Goal: Task Accomplishment & Management: Use online tool/utility

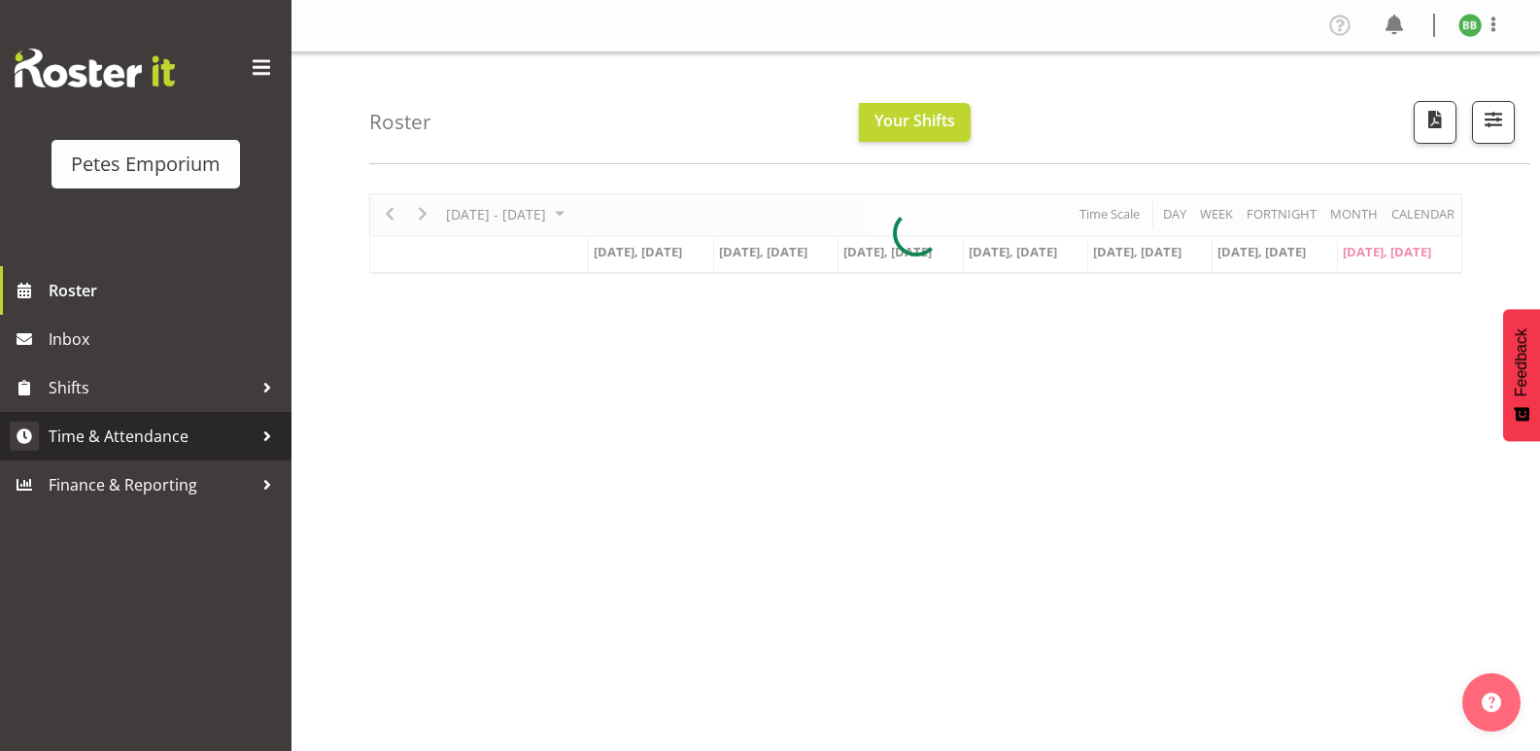
click at [135, 441] on span "Time & Attendance" at bounding box center [151, 436] width 204 height 29
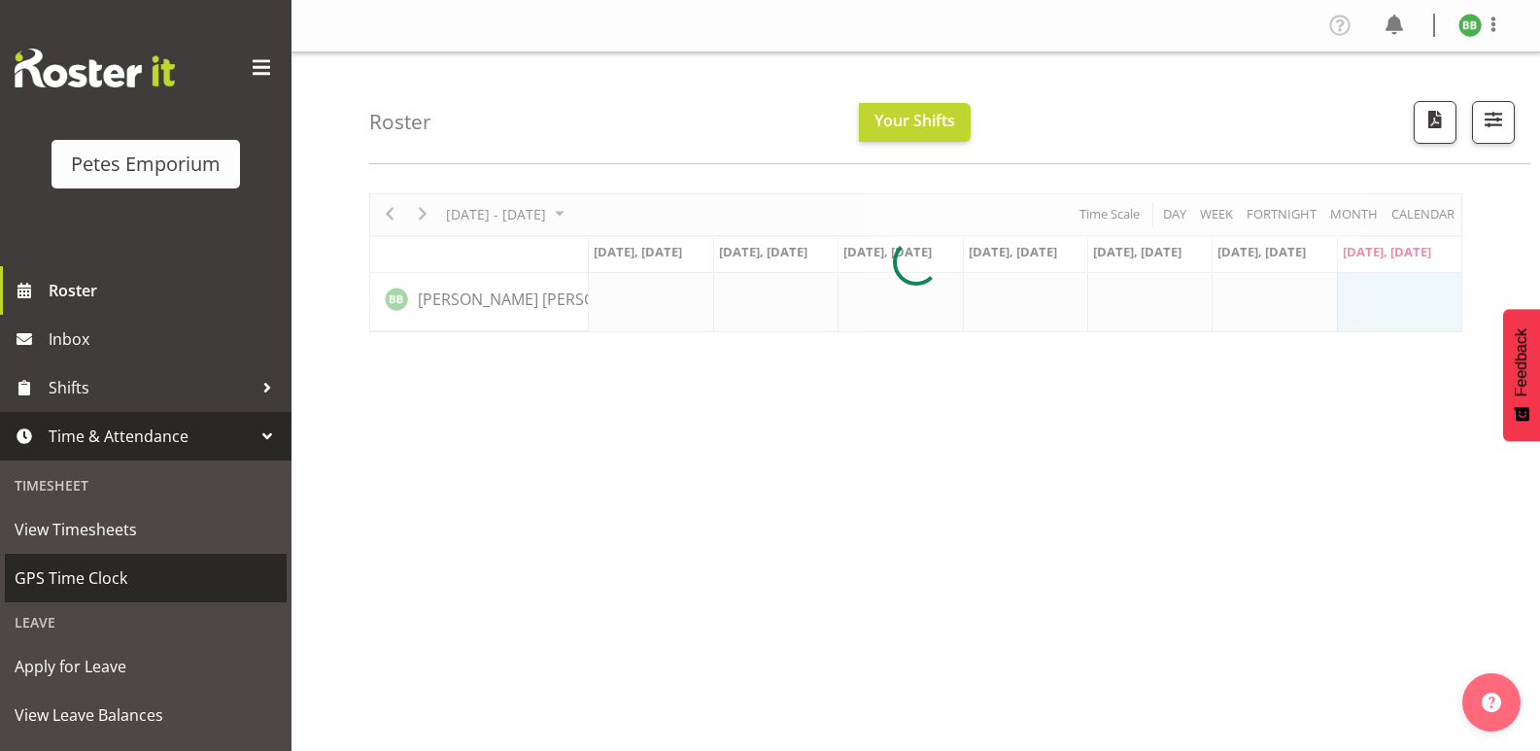
click at [119, 580] on span "GPS Time Clock" at bounding box center [146, 577] width 262 height 29
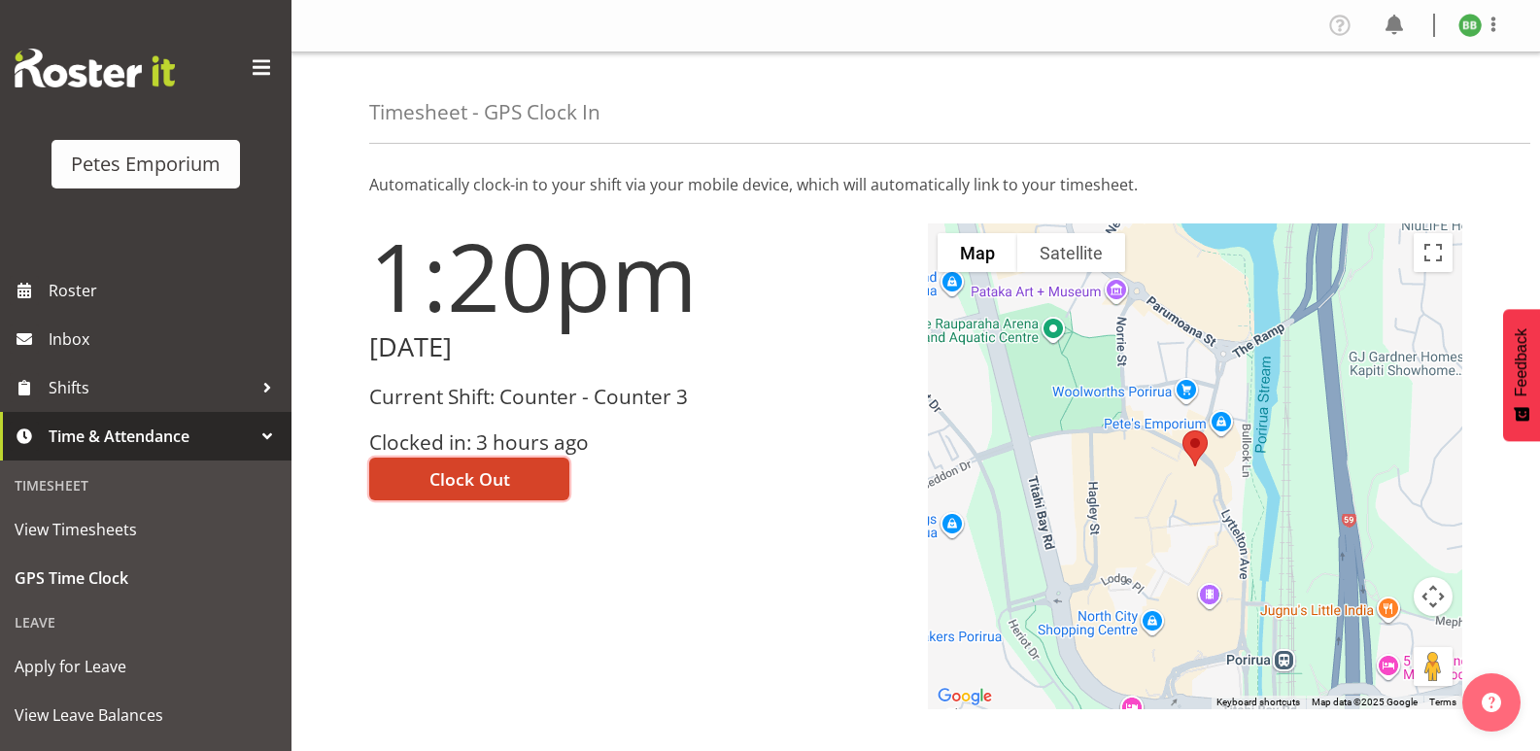
click at [497, 475] on span "Clock Out" at bounding box center [469, 478] width 81 height 25
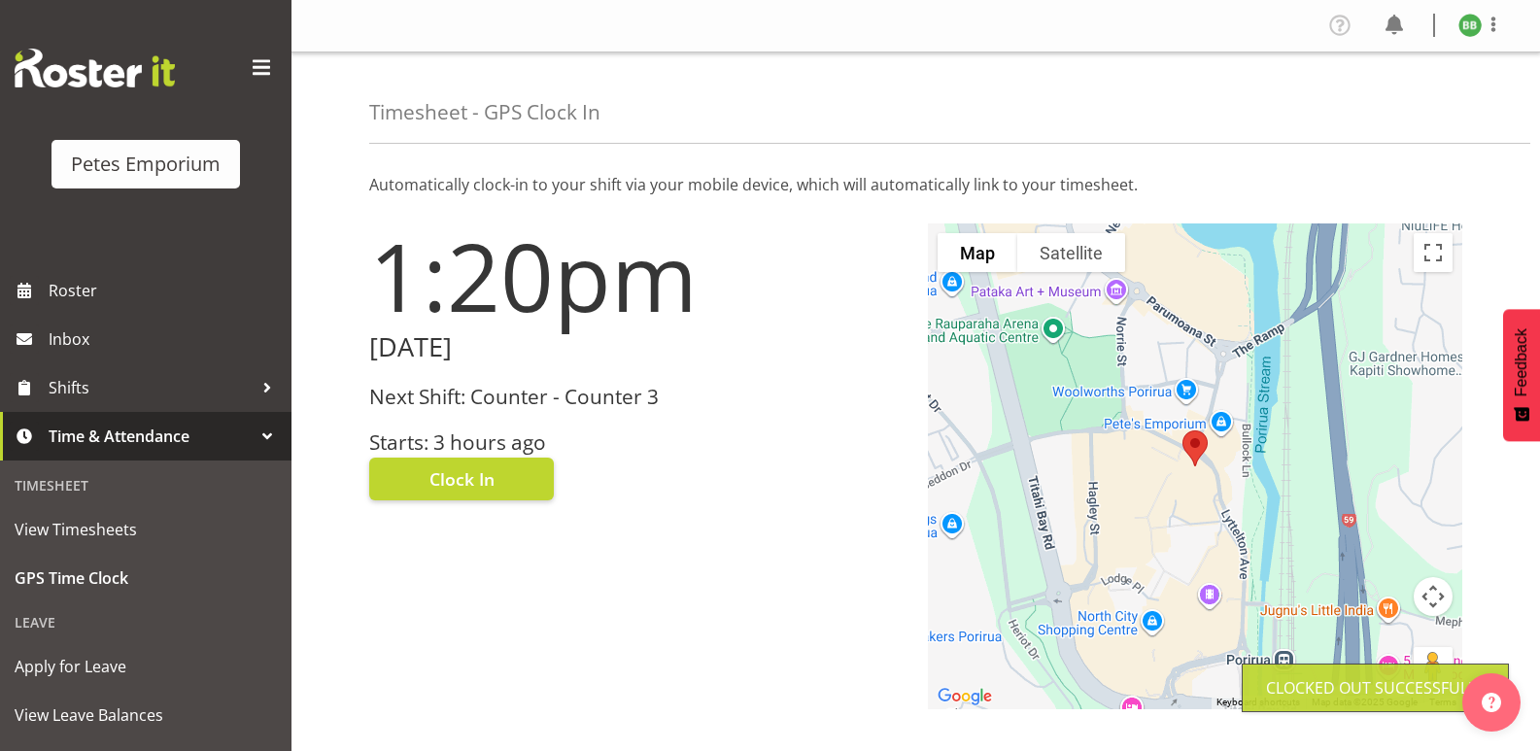
click at [1464, 32] on img at bounding box center [1469, 25] width 23 height 23
click at [1407, 99] on link "Log Out" at bounding box center [1411, 102] width 187 height 35
